Goal: Check status: Check status

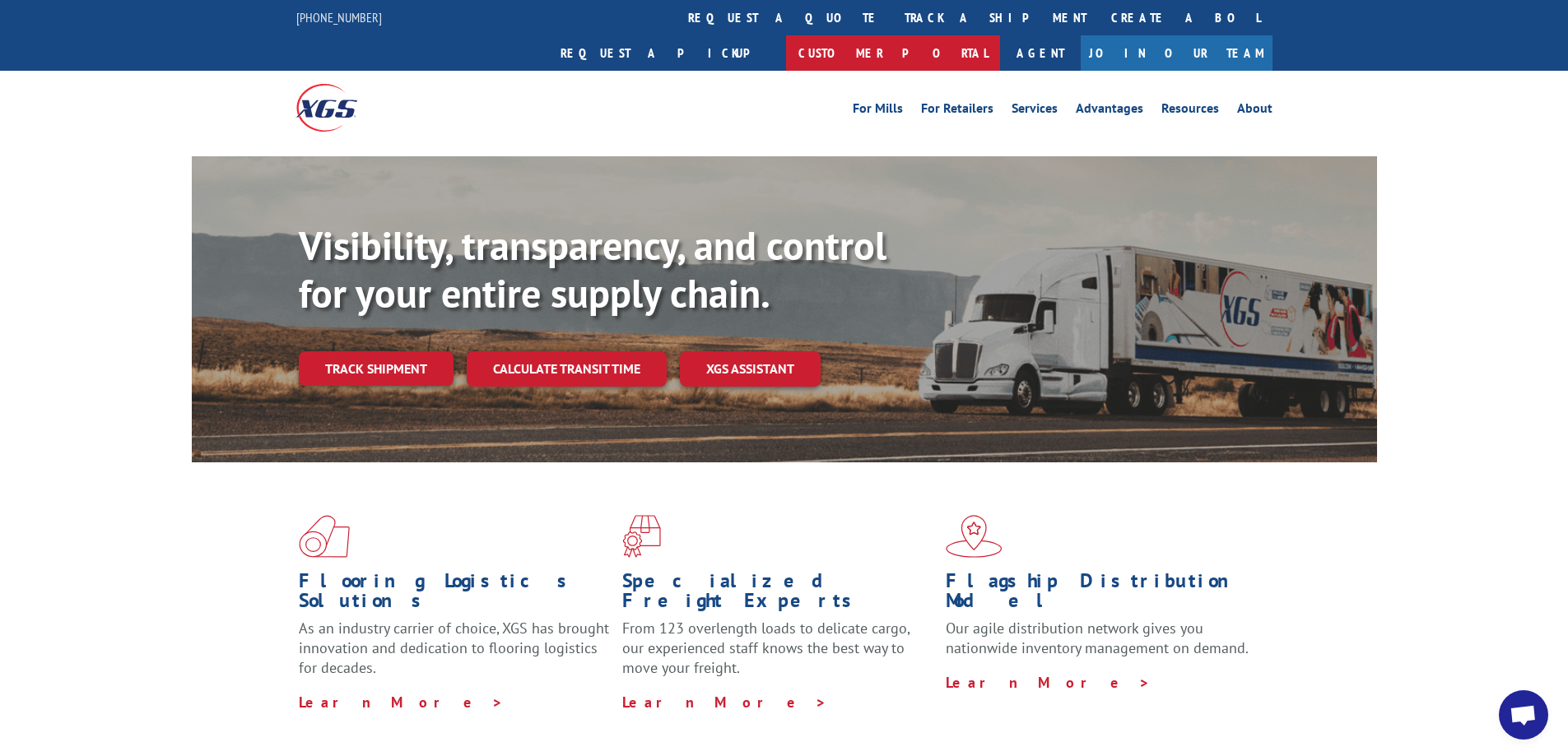
click at [1000, 35] on link "Customer Portal" at bounding box center [893, 53] width 214 height 35
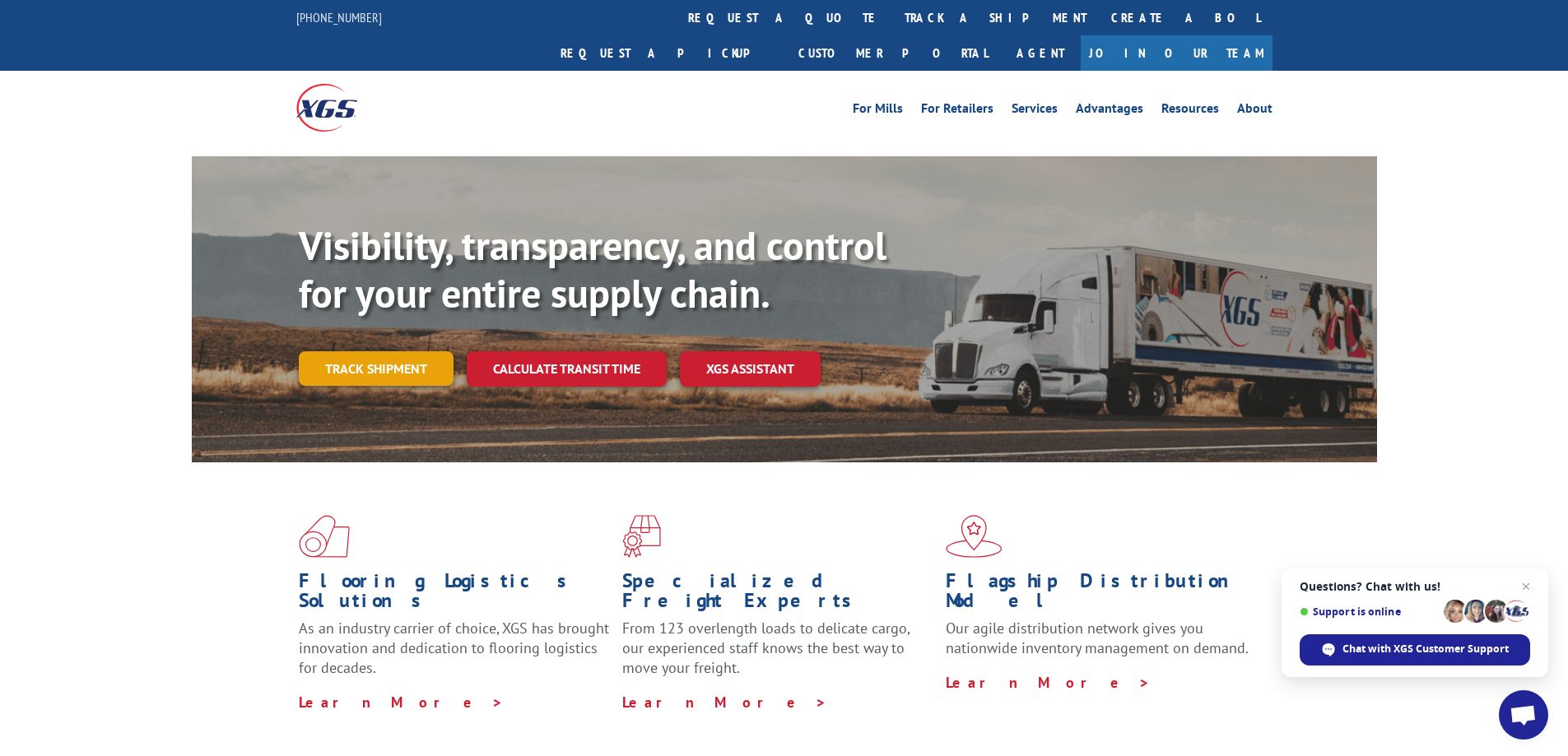
click at [412, 351] on link "Track shipment" at bounding box center [376, 368] width 155 height 35
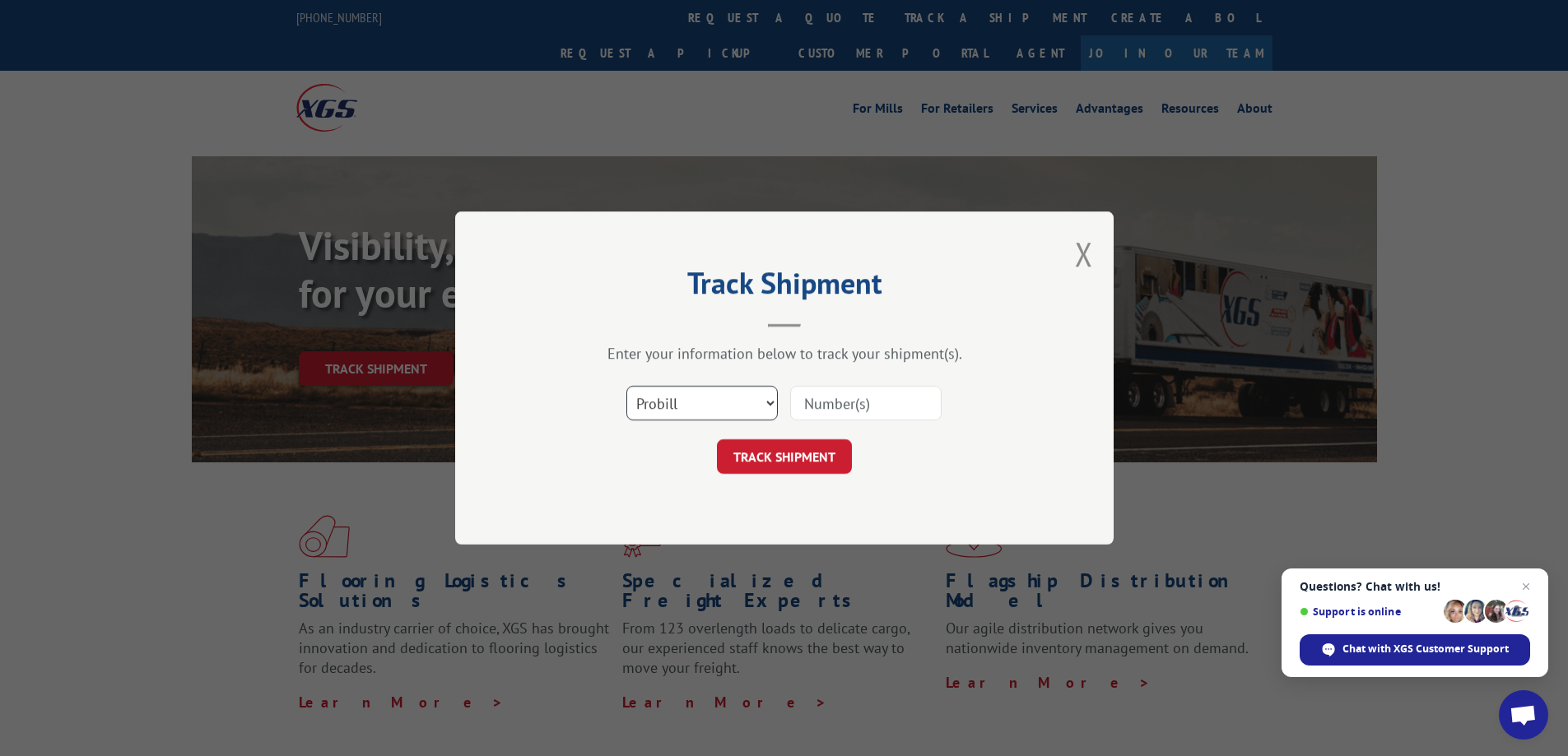
click at [718, 401] on select "Select category... Probill BOL PO" at bounding box center [702, 402] width 152 height 35
select select "bol"
click at [627, 386] on select "Select category... Probill BOL PO" at bounding box center [702, 402] width 152 height 35
click at [858, 393] on input at bounding box center [866, 402] width 152 height 35
type input "451909"
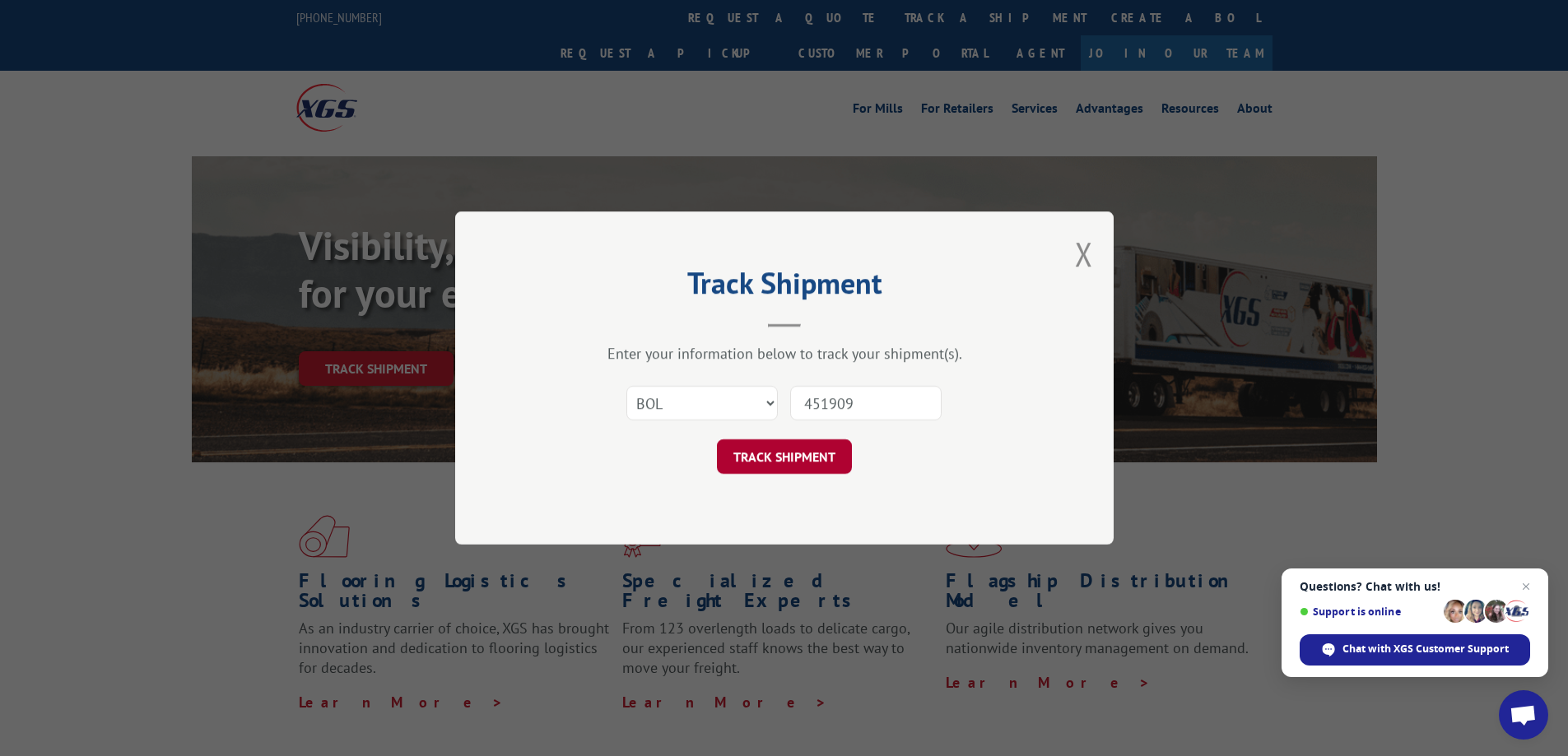
click at [778, 445] on button "TRACK SHIPMENT" at bounding box center [784, 456] width 135 height 35
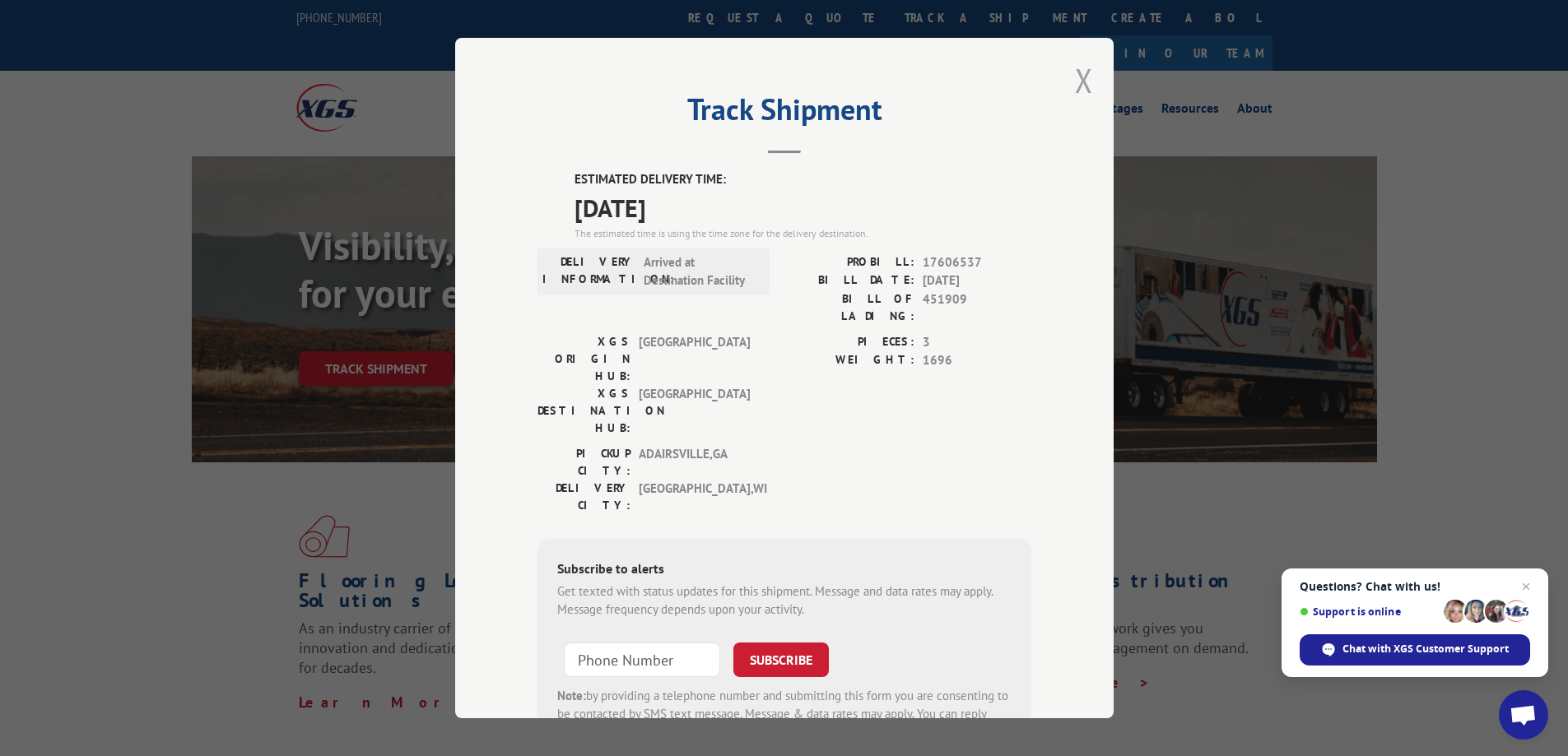
click at [1078, 72] on button "Close modal" at bounding box center [1083, 80] width 18 height 44
